Goal: Use online tool/utility: Utilize a website feature to perform a specific function

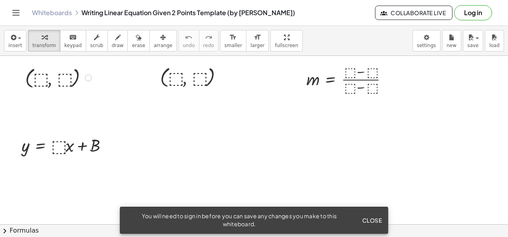
click at [70, 78] on div at bounding box center [59, 77] width 77 height 26
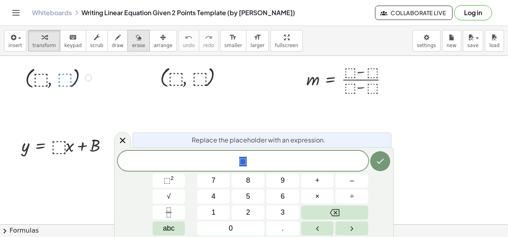
click at [132, 37] on button "erase" at bounding box center [138, 41] width 22 height 22
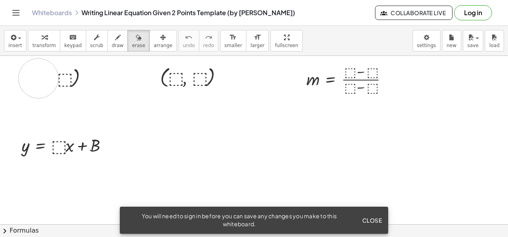
drag, startPoint x: 23, startPoint y: 63, endPoint x: 100, endPoint y: 116, distance: 93.8
drag, startPoint x: 73, startPoint y: 87, endPoint x: 73, endPoint y: 82, distance: 4.8
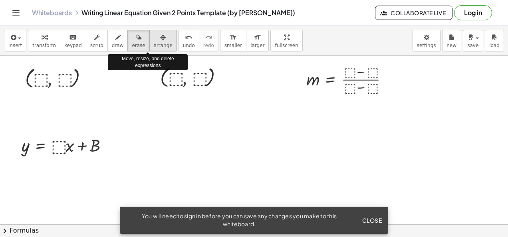
click at [160, 38] on icon "button" at bounding box center [163, 38] width 6 height 10
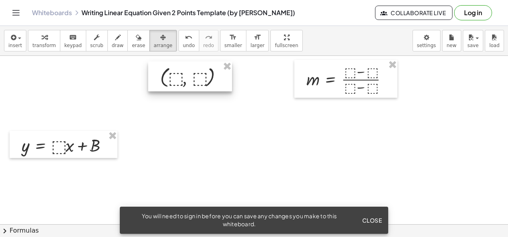
drag, startPoint x: 226, startPoint y: 65, endPoint x: 239, endPoint y: 65, distance: 12.4
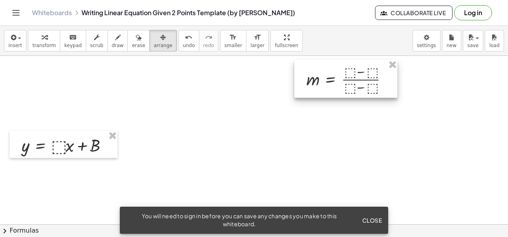
drag, startPoint x: 391, startPoint y: 66, endPoint x: 371, endPoint y: 69, distance: 19.5
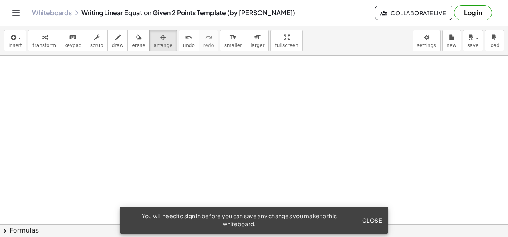
click at [377, 218] on span "Close" at bounding box center [372, 220] width 20 height 7
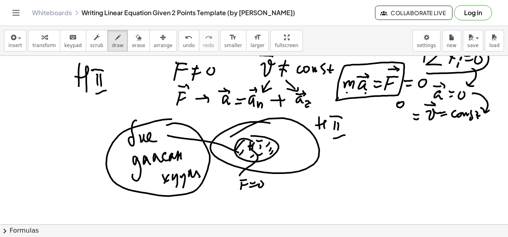
scroll to position [324, 0]
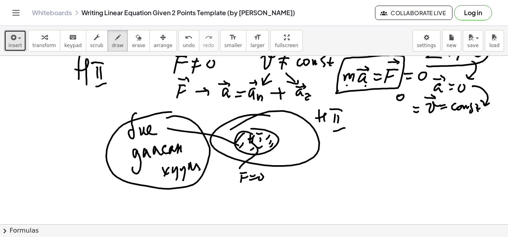
click at [22, 37] on button "insert" at bounding box center [15, 41] width 22 height 22
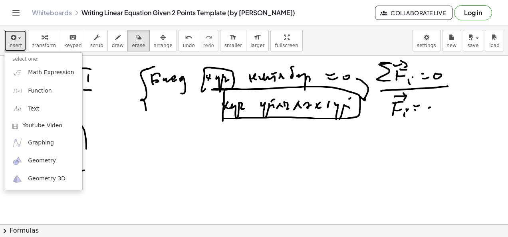
scroll to position [0, 0]
